Goal: Transaction & Acquisition: Obtain resource

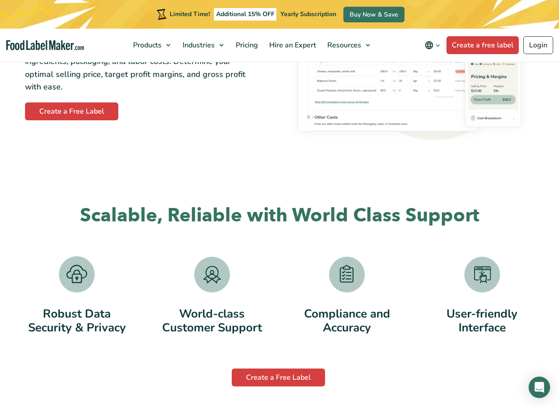
scroll to position [1430, 0]
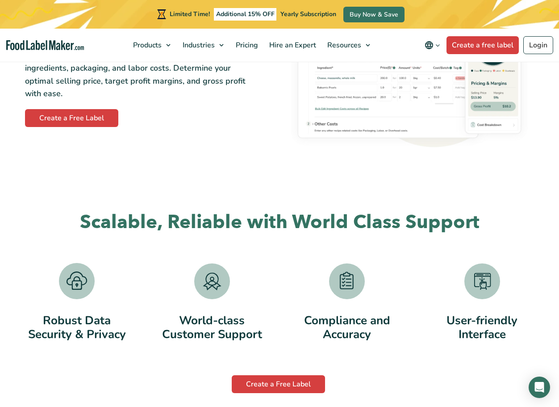
click at [437, 43] on icon "Change language" at bounding box center [438, 45] width 7 height 7
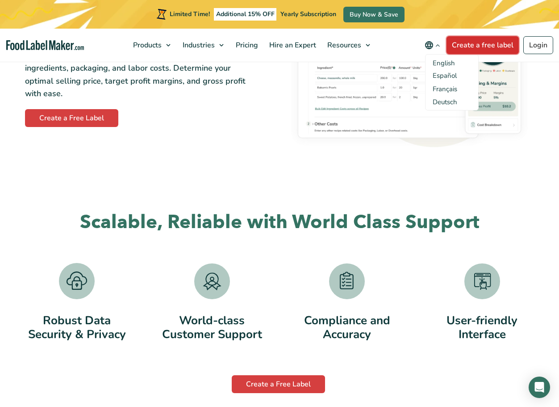
click at [476, 46] on link "Create a free label" at bounding box center [483, 45] width 72 height 18
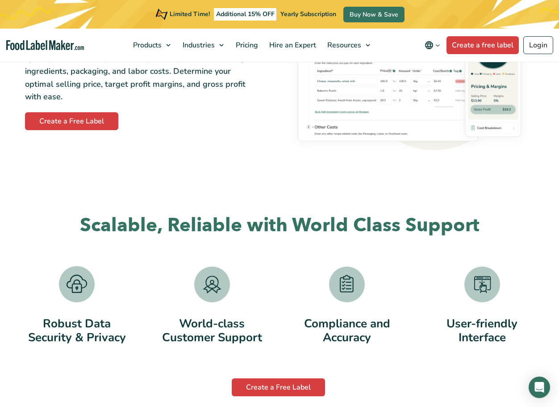
click at [125, 144] on div "Drive Better Profitability Using Our Recipe Costing Tool Quickly and accurately…" at bounding box center [280, 71] width 520 height 175
